Goal: Information Seeking & Learning: Check status

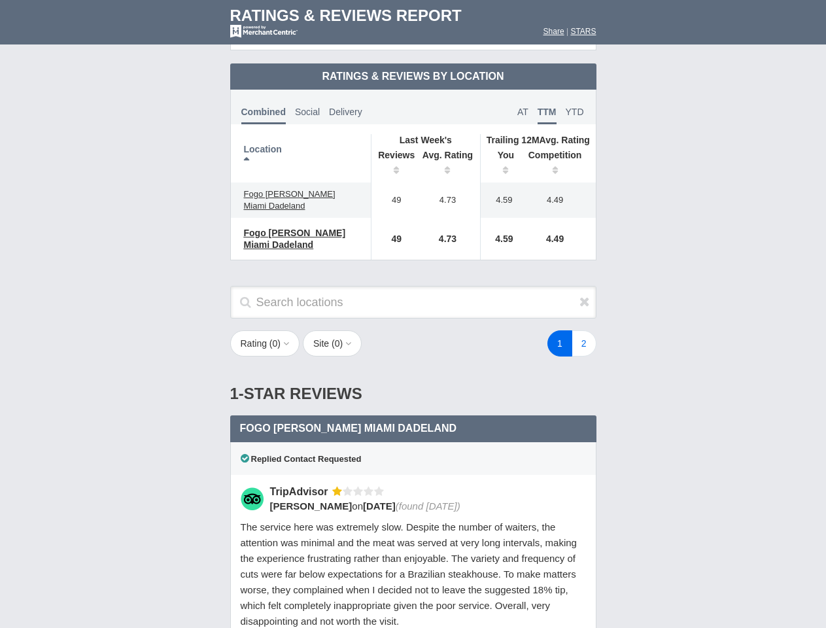
scroll to position [634, 0]
click at [413, 314] on div "Search locations" at bounding box center [413, 309] width 392 height 46
click at [301, 147] on th "Location" at bounding box center [301, 158] width 141 height 48
click at [393, 153] on th "Reviews" at bounding box center [393, 164] width 44 height 37
click at [448, 153] on th "Avg. Rating" at bounding box center [447, 164] width 65 height 37
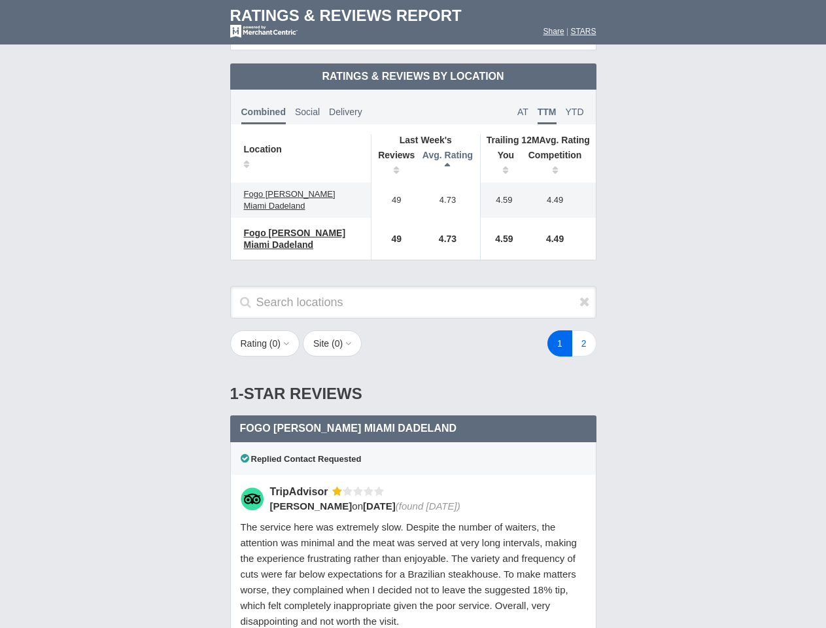
click at [501, 153] on th "You" at bounding box center [501, 164] width 41 height 37
click at [558, 153] on th "Competition" at bounding box center [558, 164] width 75 height 37
click at [413, 446] on div "Replied Contact Requested" at bounding box center [413, 458] width 366 height 33
click at [585, 295] on icon at bounding box center [584, 301] width 10 height 13
click at [266, 332] on button "Rating ( 0 )" at bounding box center [265, 343] width 70 height 26
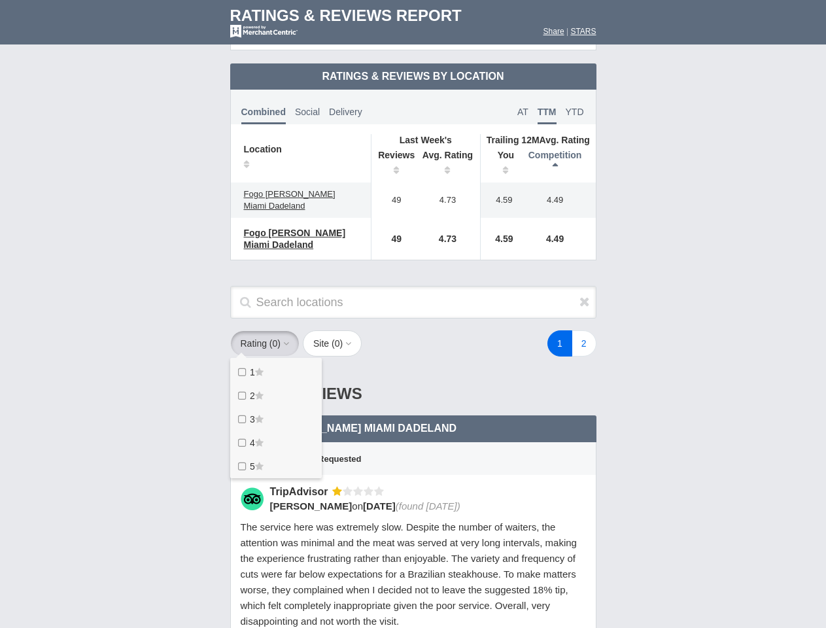
click at [336, 332] on button "Site ( 0 )" at bounding box center [332, 343] width 59 height 26
